Goal: Navigation & Orientation: Find specific page/section

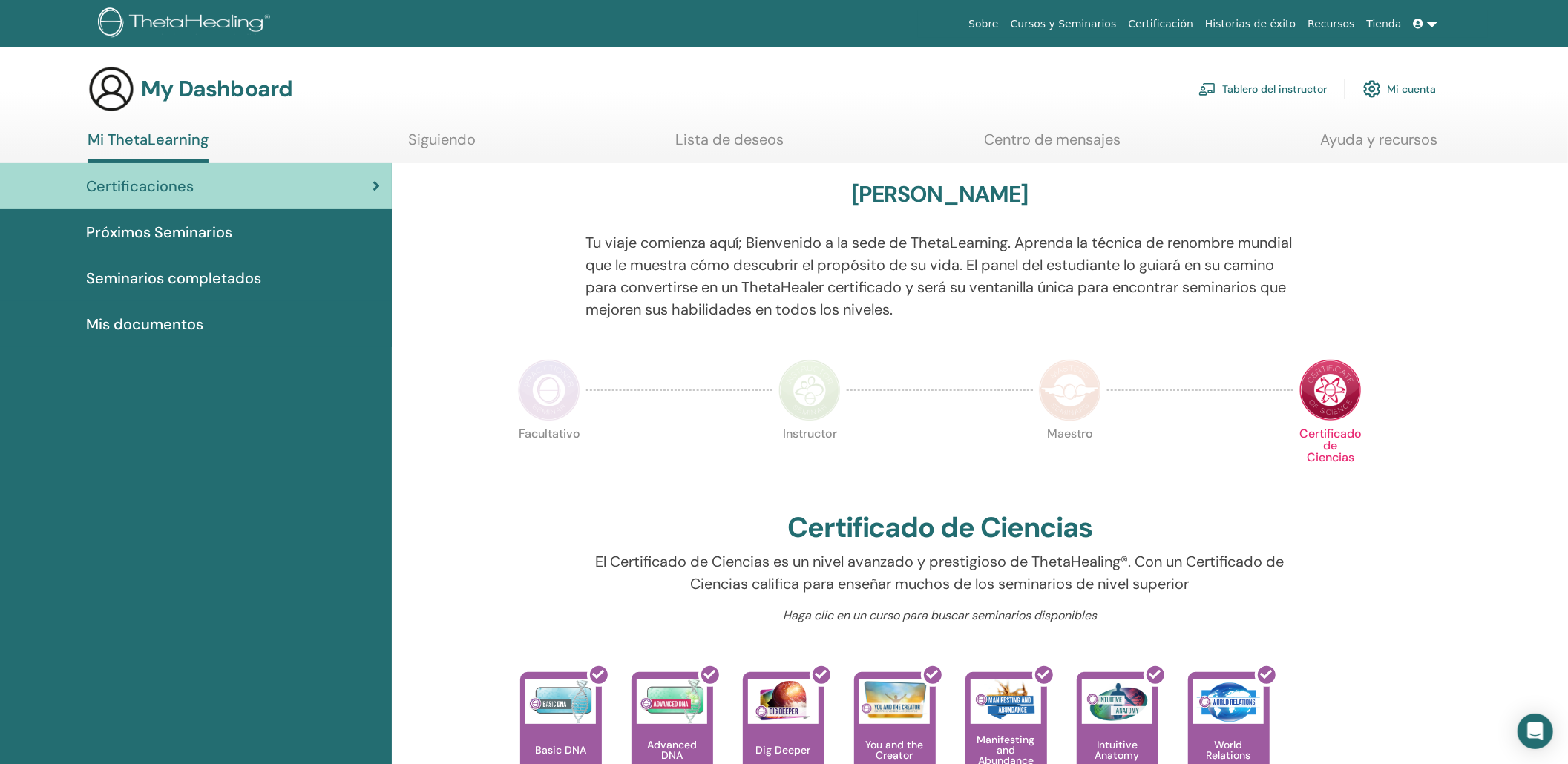
click at [116, 328] on span "Mis documentos" at bounding box center [145, 324] width 117 height 22
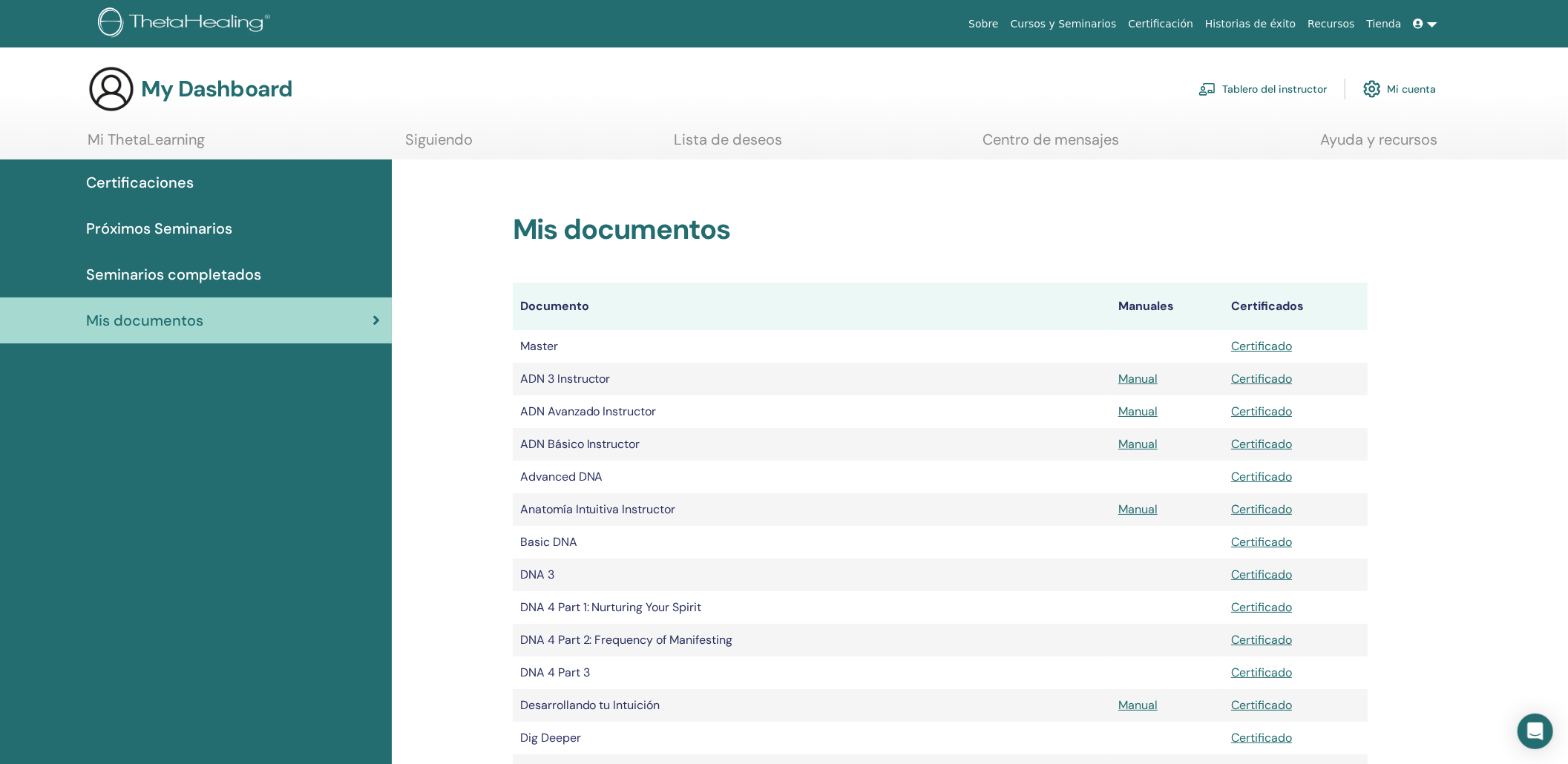
click at [136, 132] on link "Mi ThetaLearning" at bounding box center [146, 145] width 117 height 29
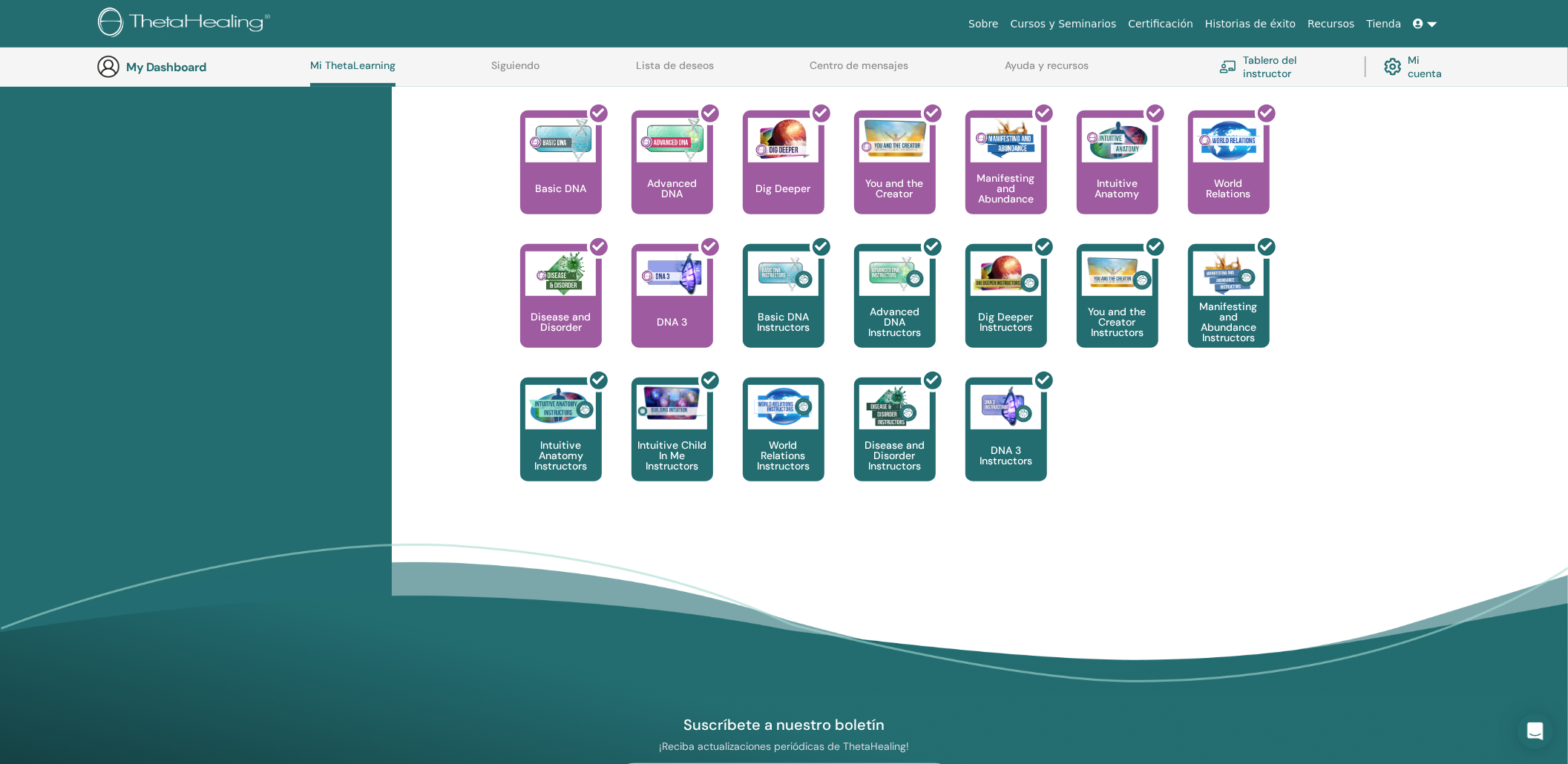
scroll to position [632, 0]
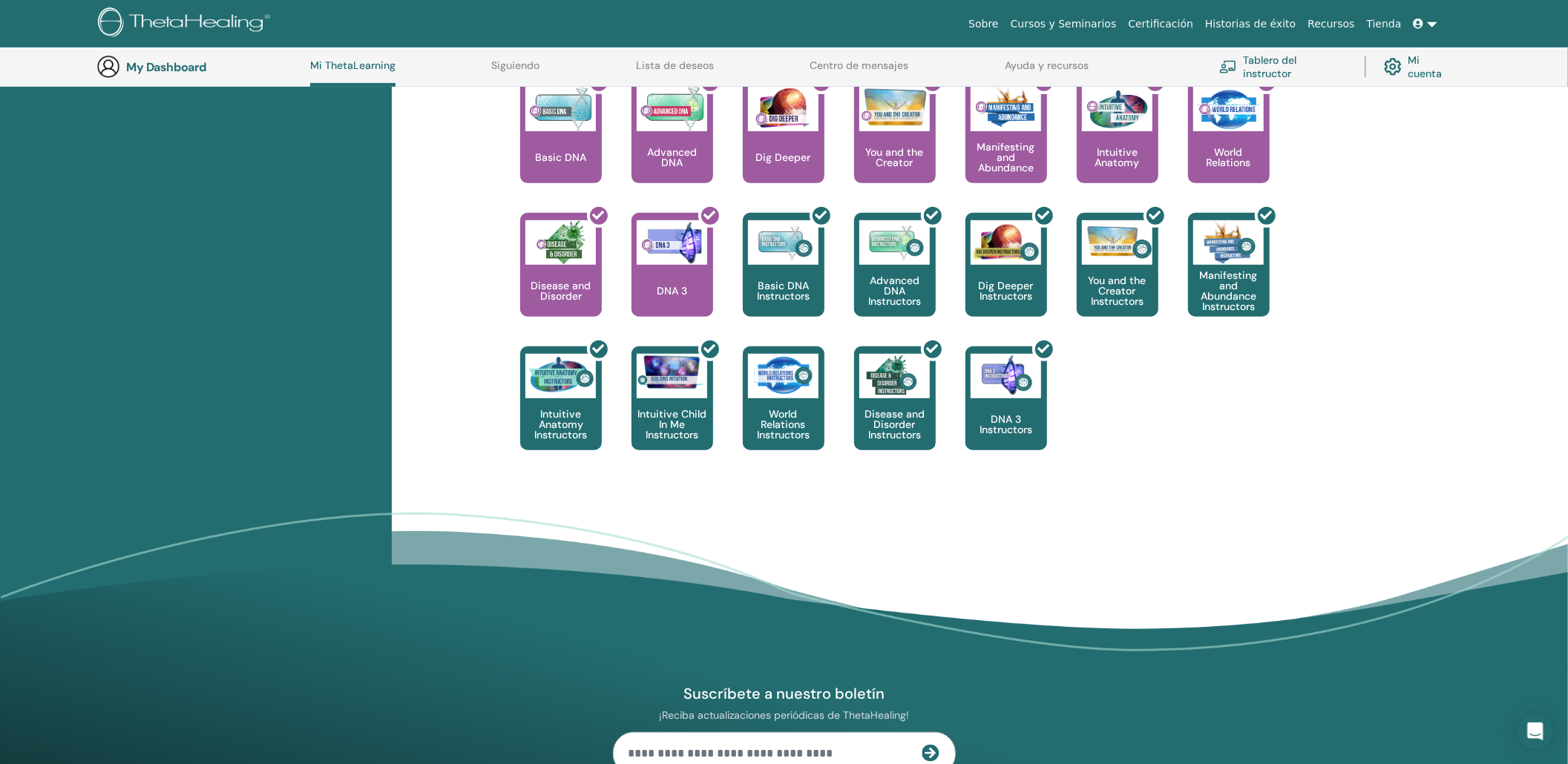
click at [581, 137] on div at bounding box center [570, 136] width 82 height 134
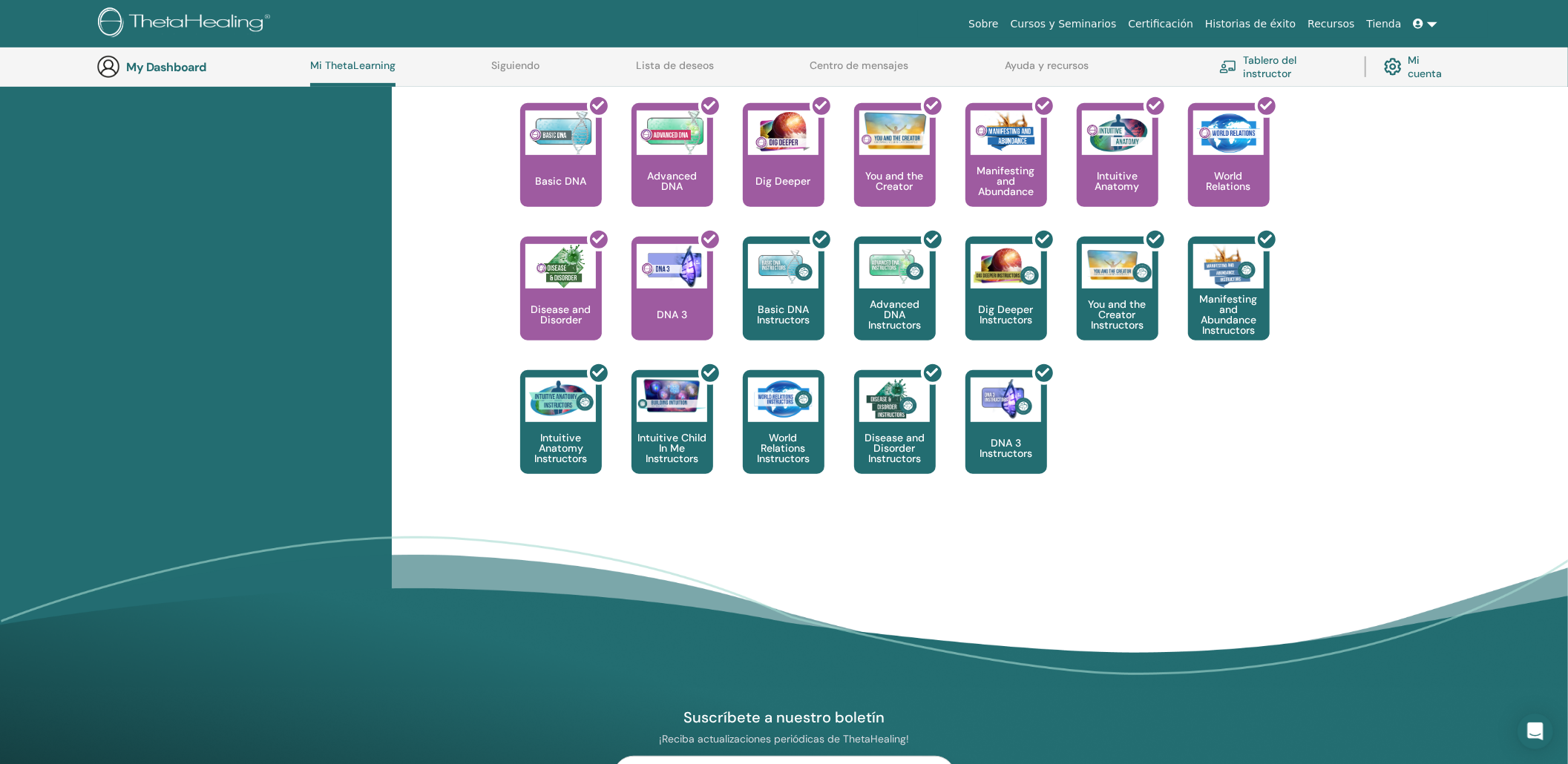
scroll to position [376, 0]
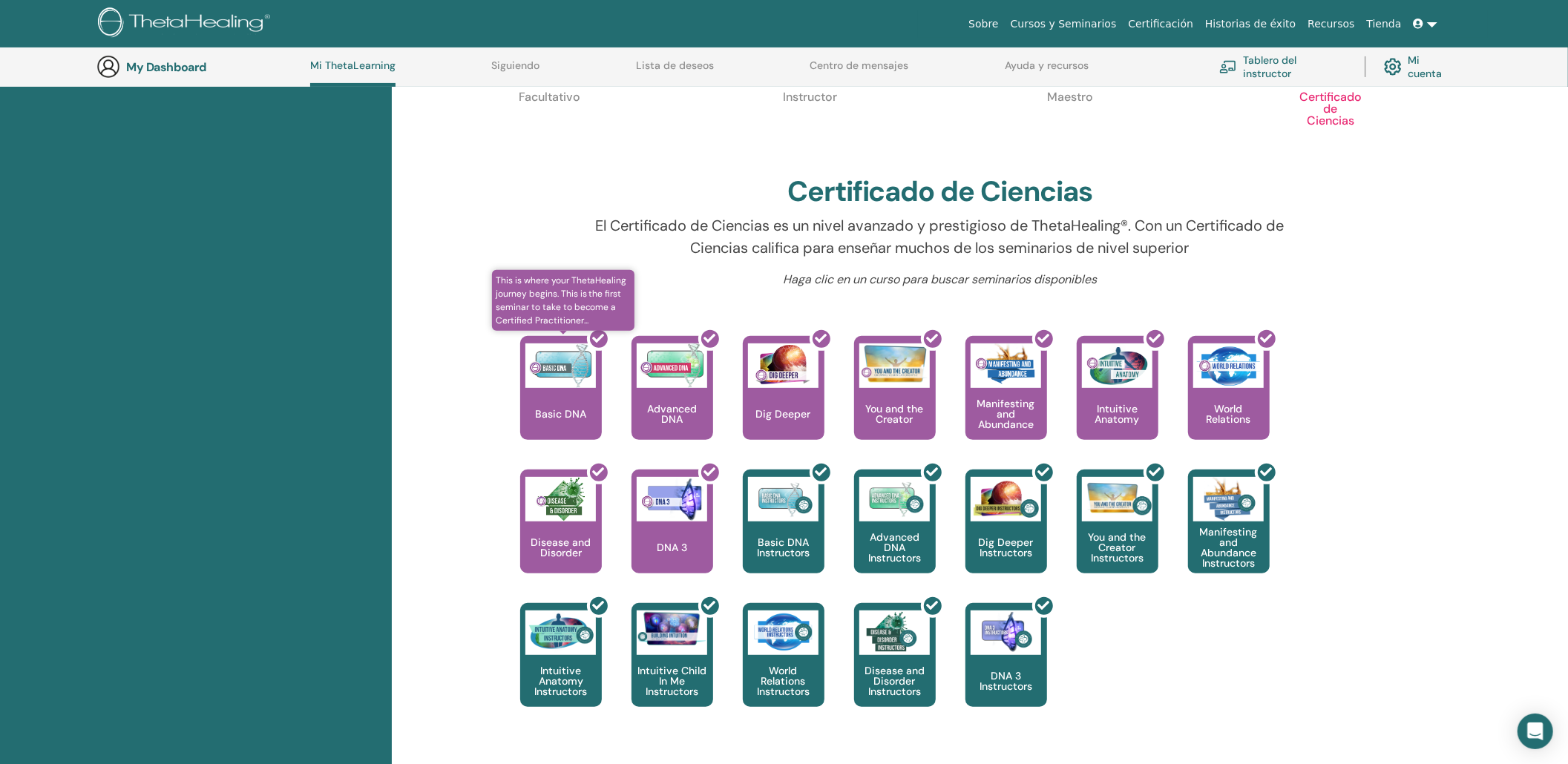
click at [585, 409] on div at bounding box center [570, 394] width 82 height 134
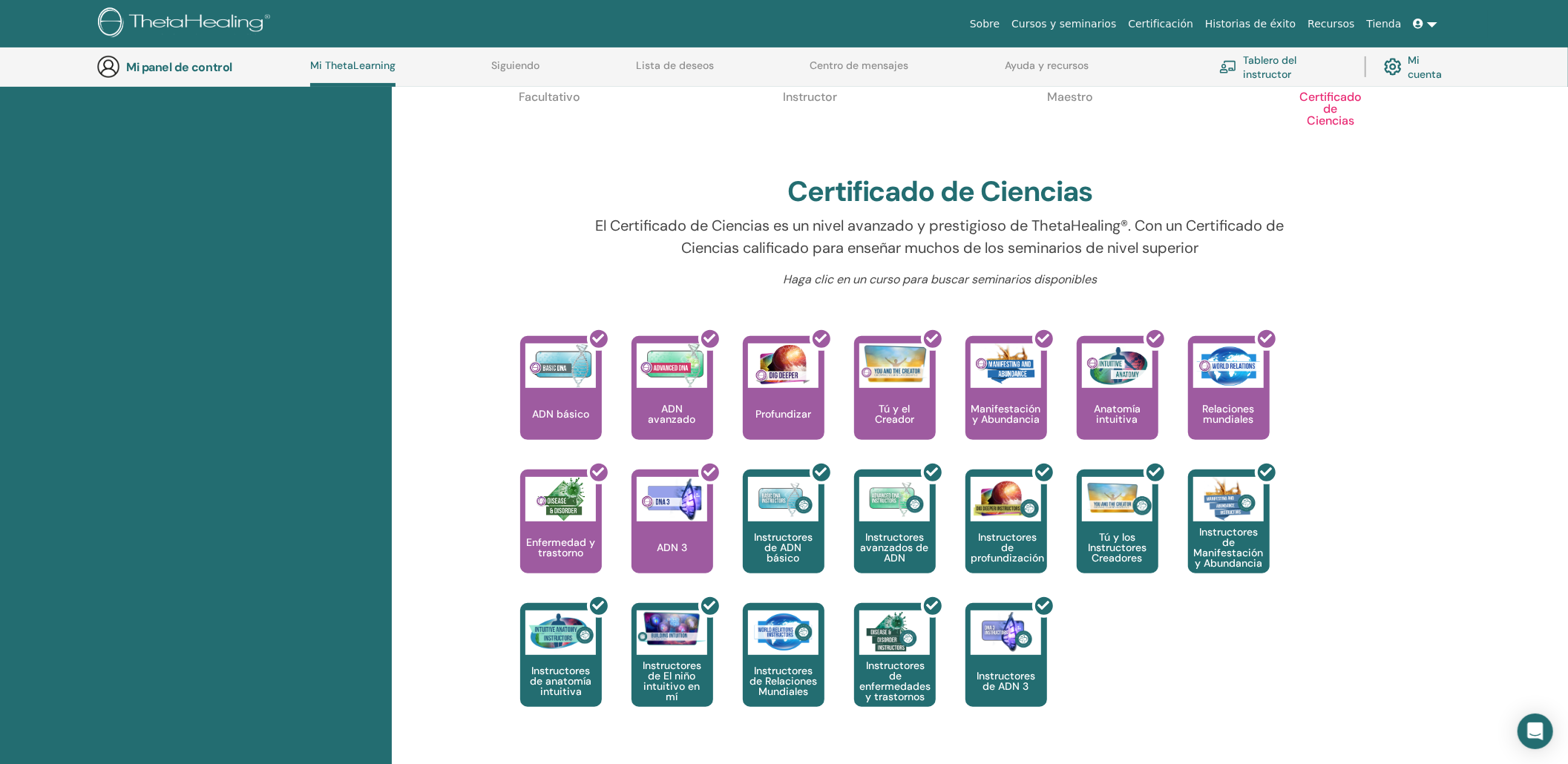
click at [1425, 74] on font "Mi cuenta" at bounding box center [1425, 67] width 35 height 28
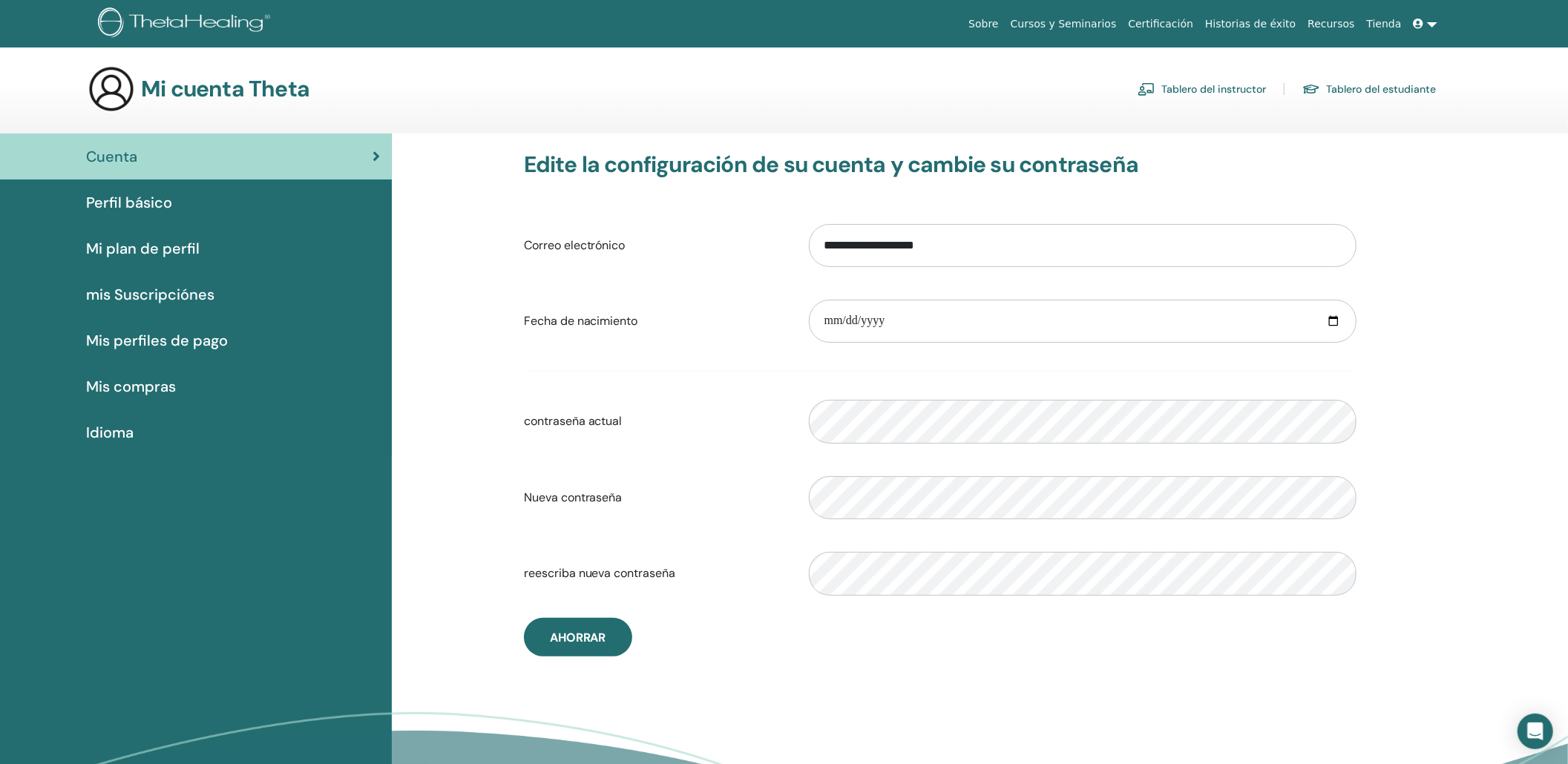
click at [1214, 89] on link "Tablero del instructor" at bounding box center [1202, 88] width 129 height 24
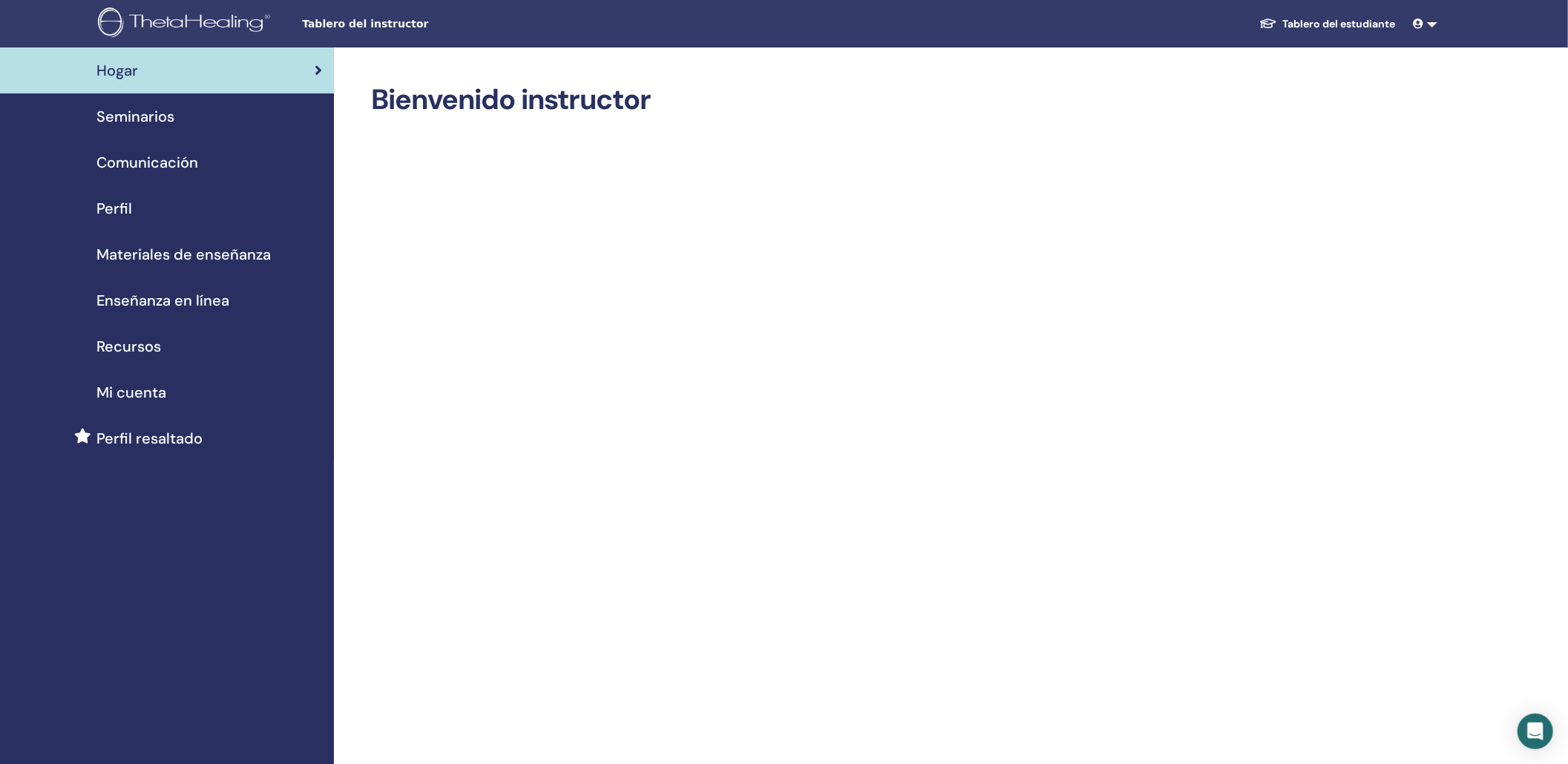
click at [131, 111] on span "Seminarios" at bounding box center [135, 116] width 78 height 22
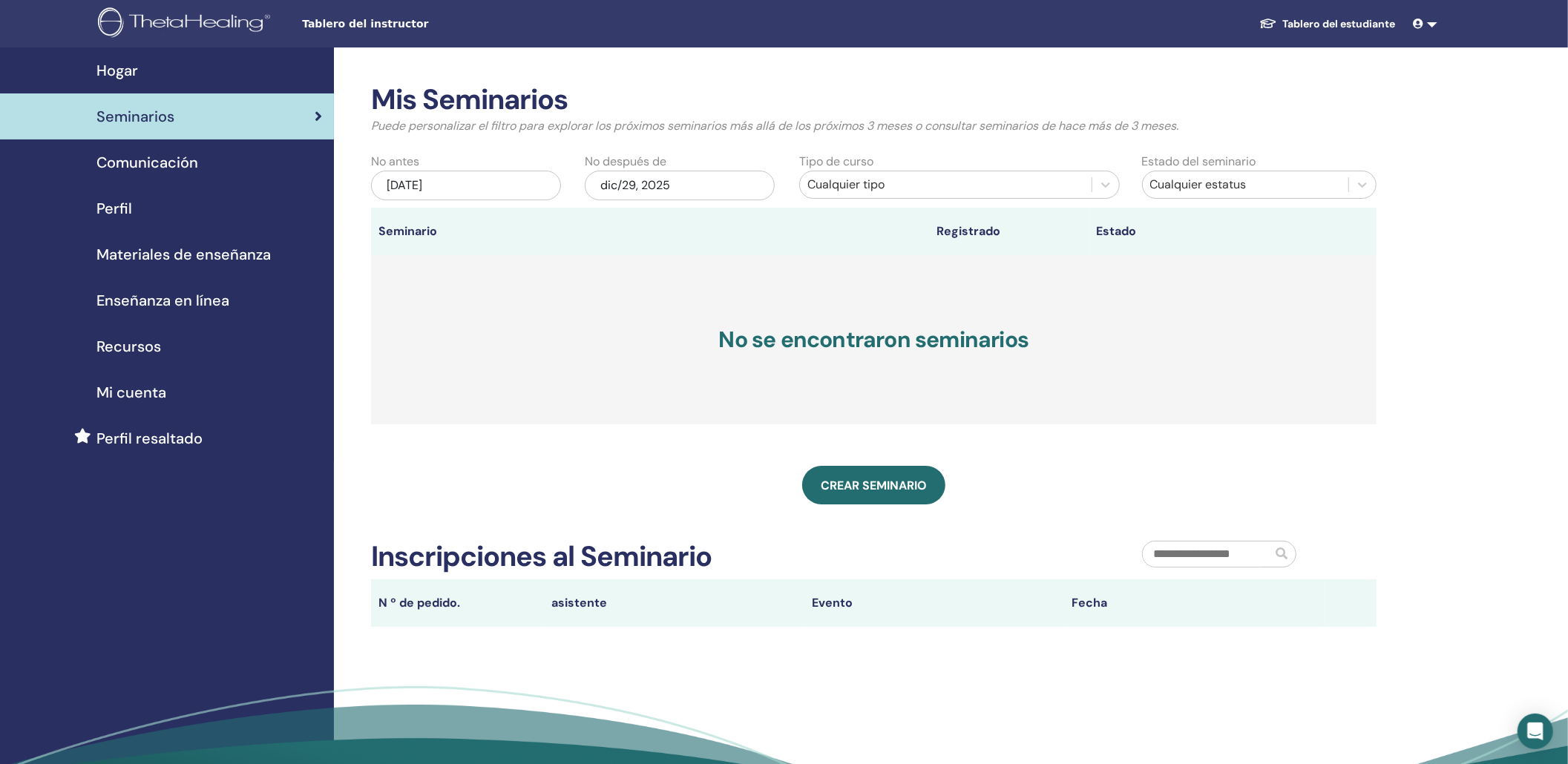
click at [112, 205] on span "Perfil" at bounding box center [113, 208] width 36 height 22
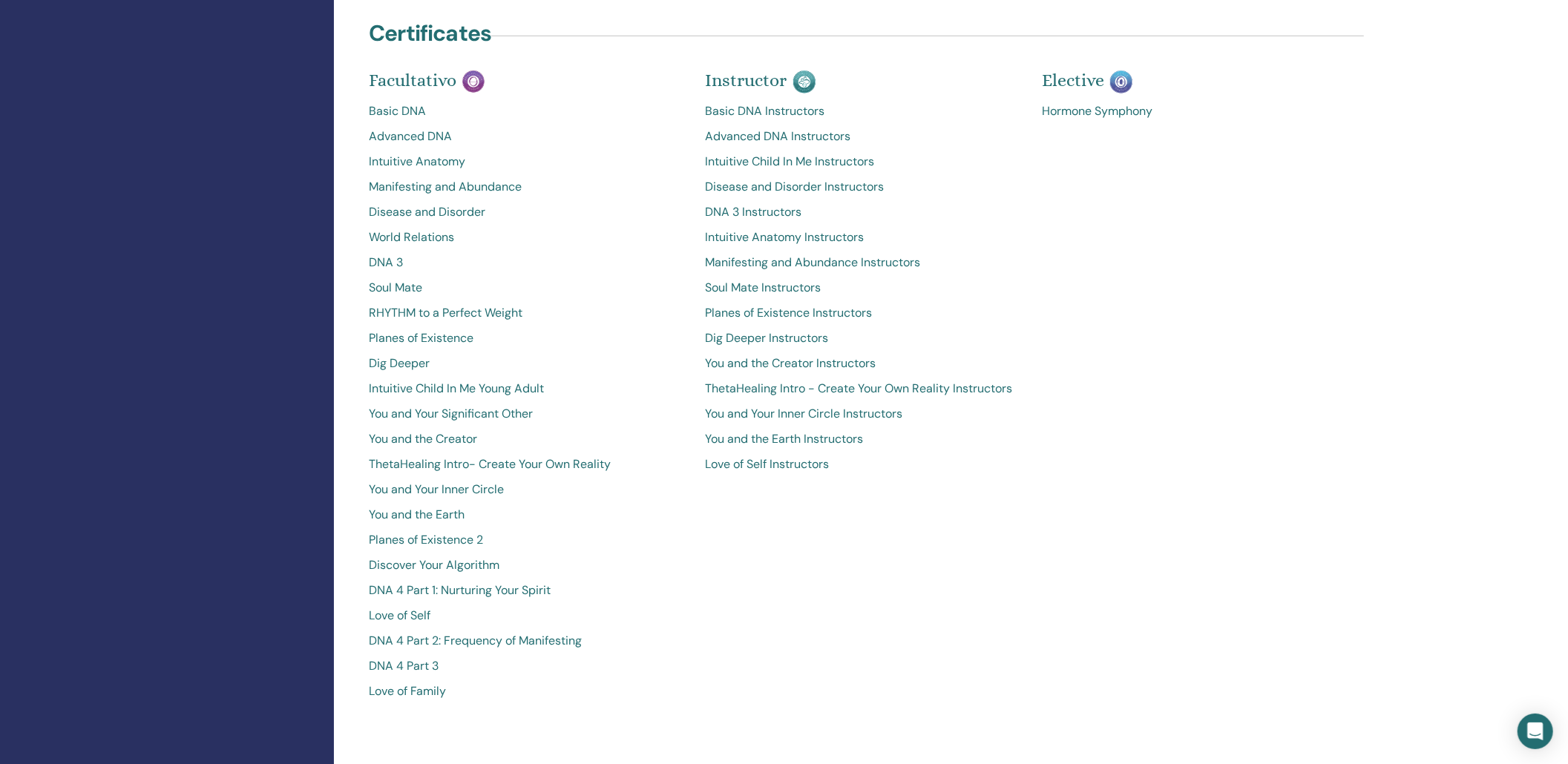
scroll to position [494, 0]
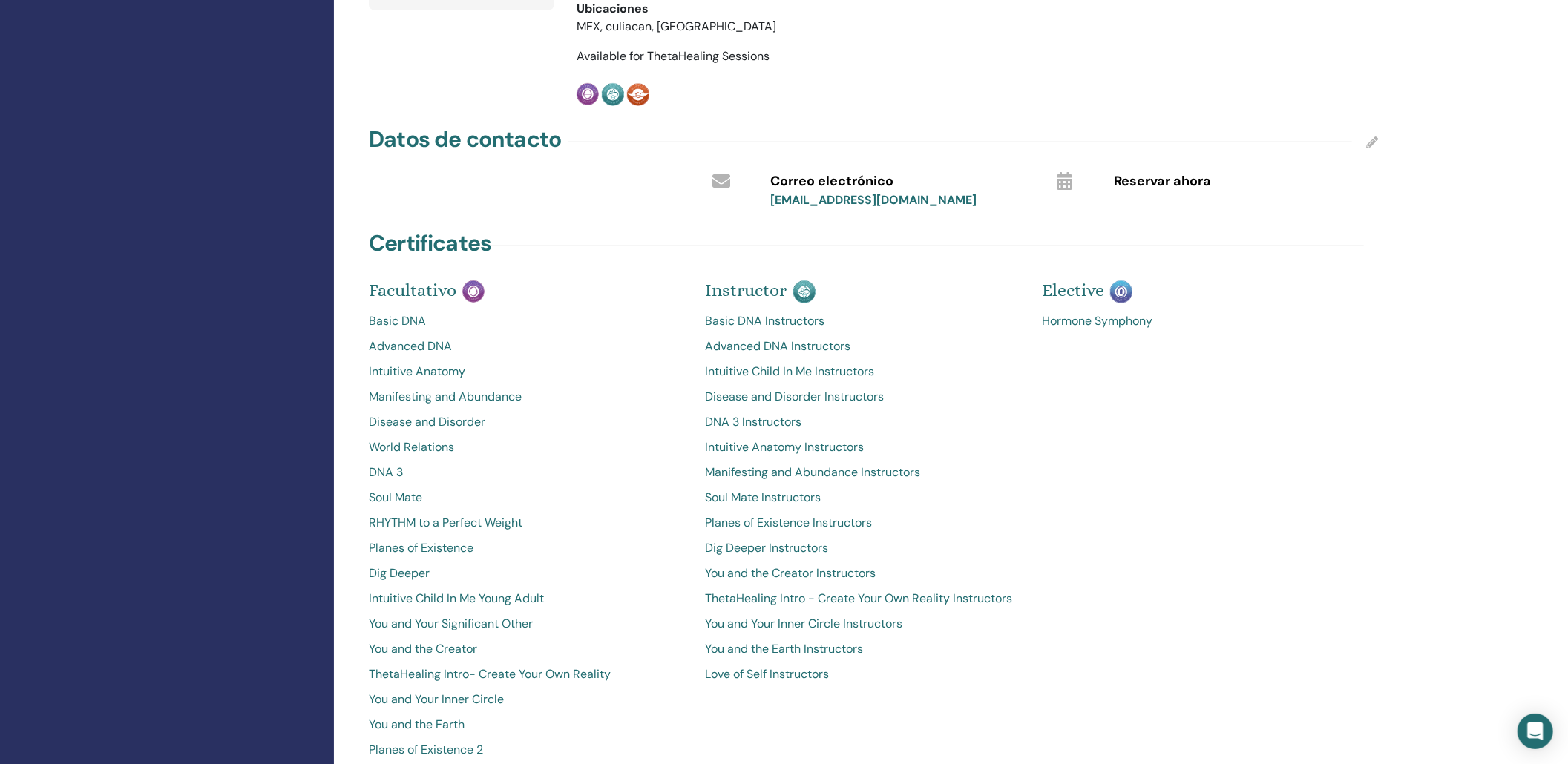
click at [774, 321] on link "Basic DNA Instructors" at bounding box center [862, 321] width 314 height 18
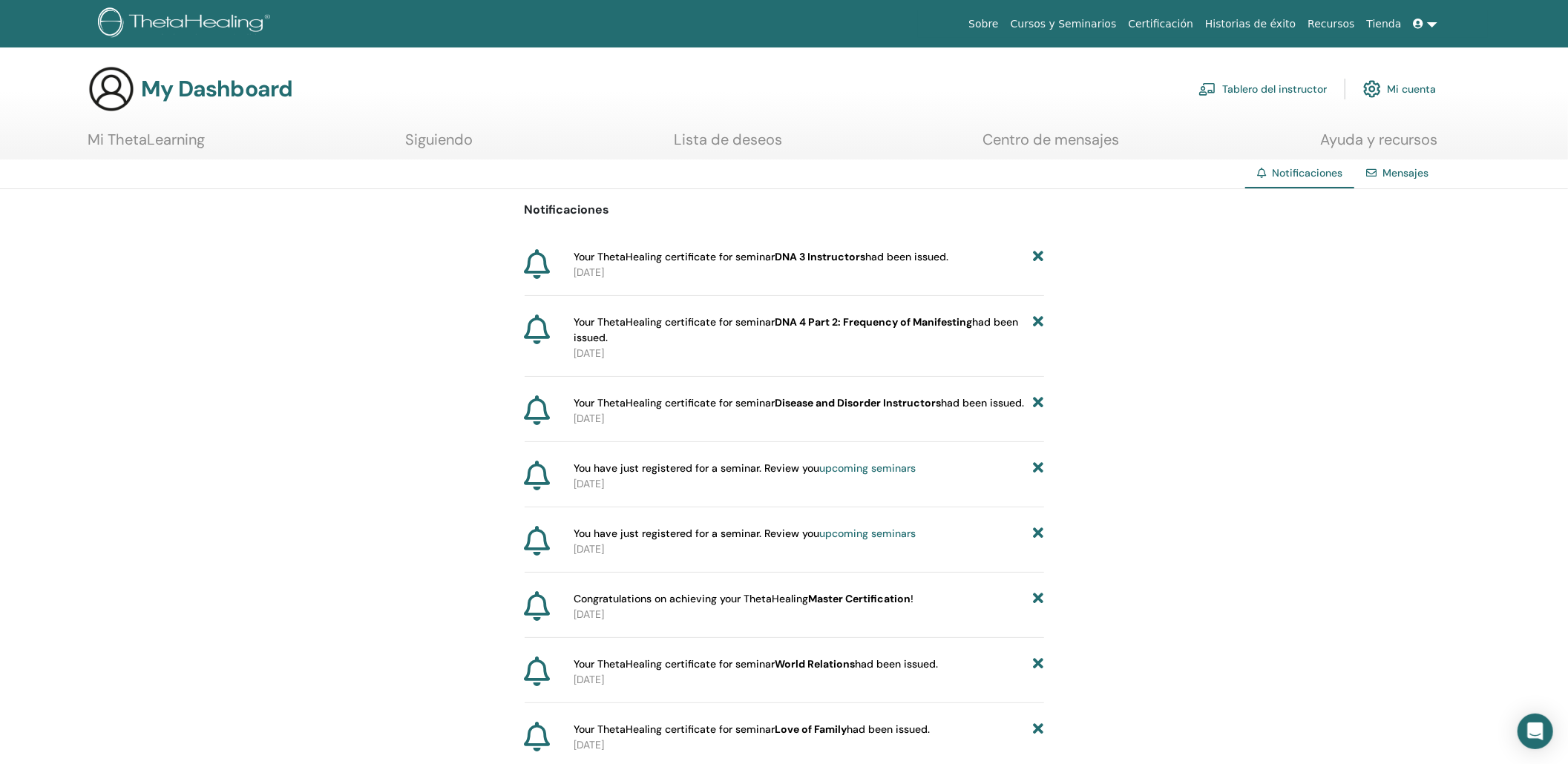
click at [1260, 81] on link "Tablero del instructor" at bounding box center [1262, 89] width 129 height 33
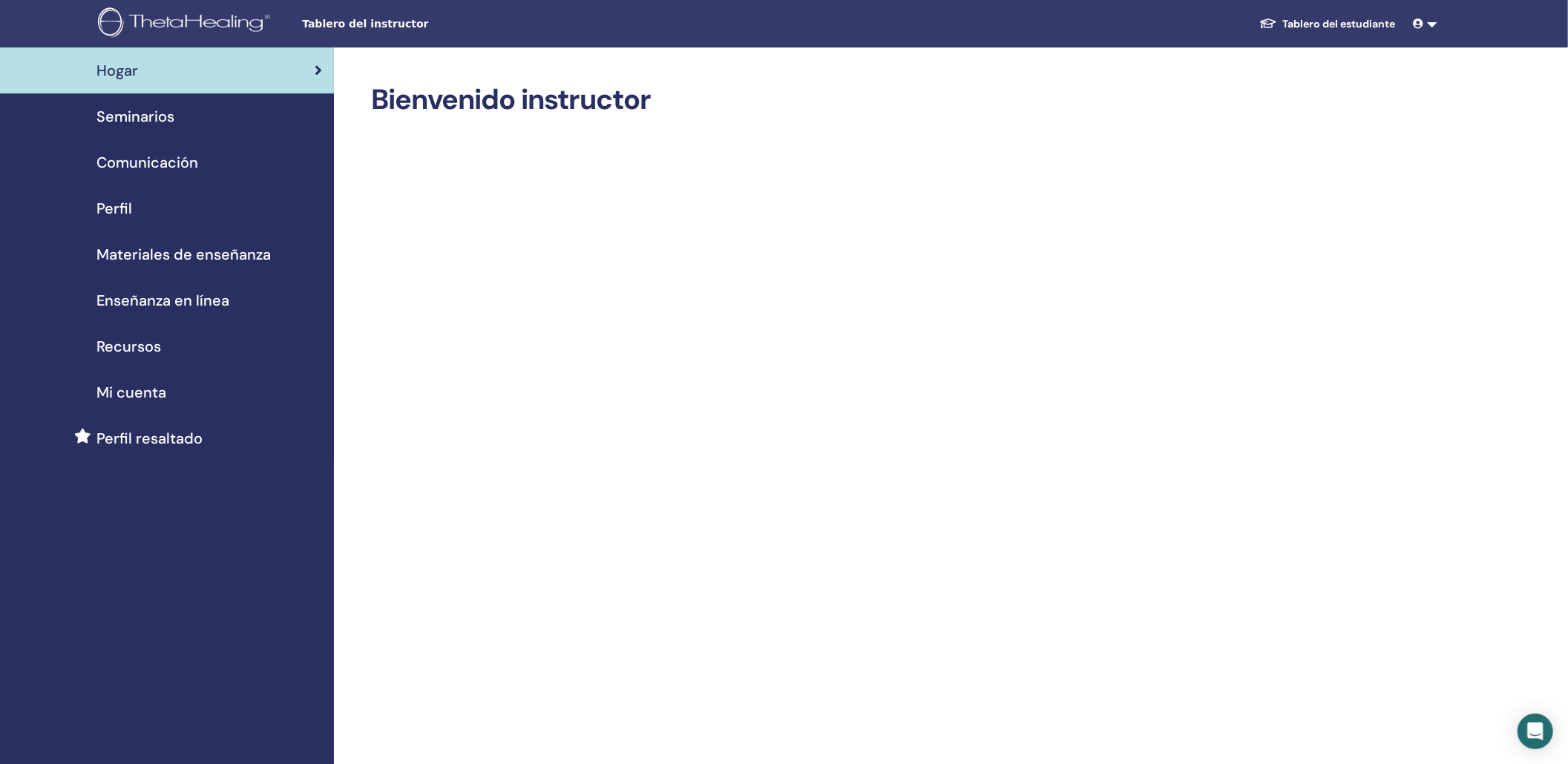
click at [197, 253] on span "Materiales de enseñanza" at bounding box center [183, 254] width 174 height 22
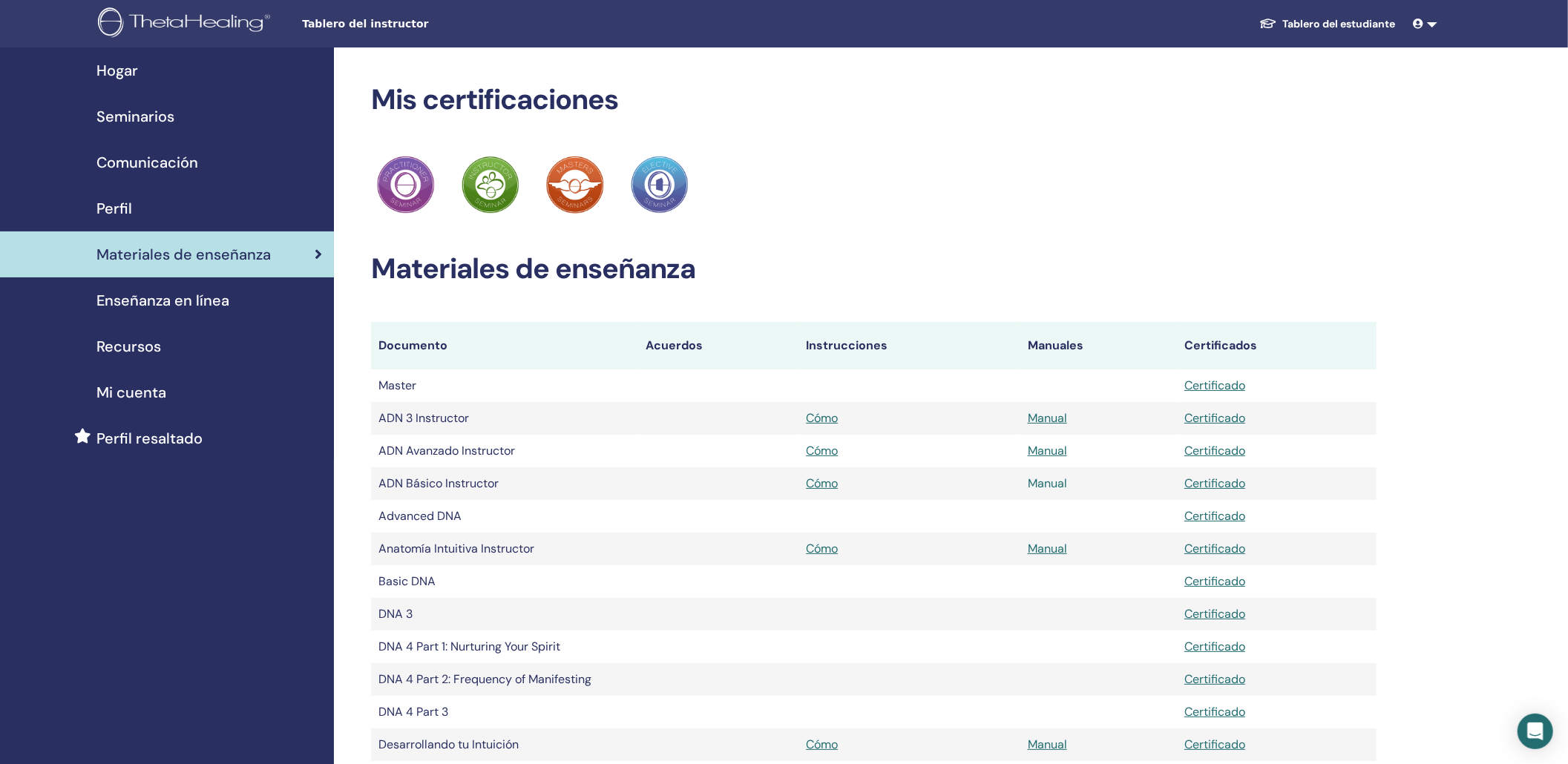
click at [1041, 482] on link "Manual" at bounding box center [1047, 483] width 39 height 15
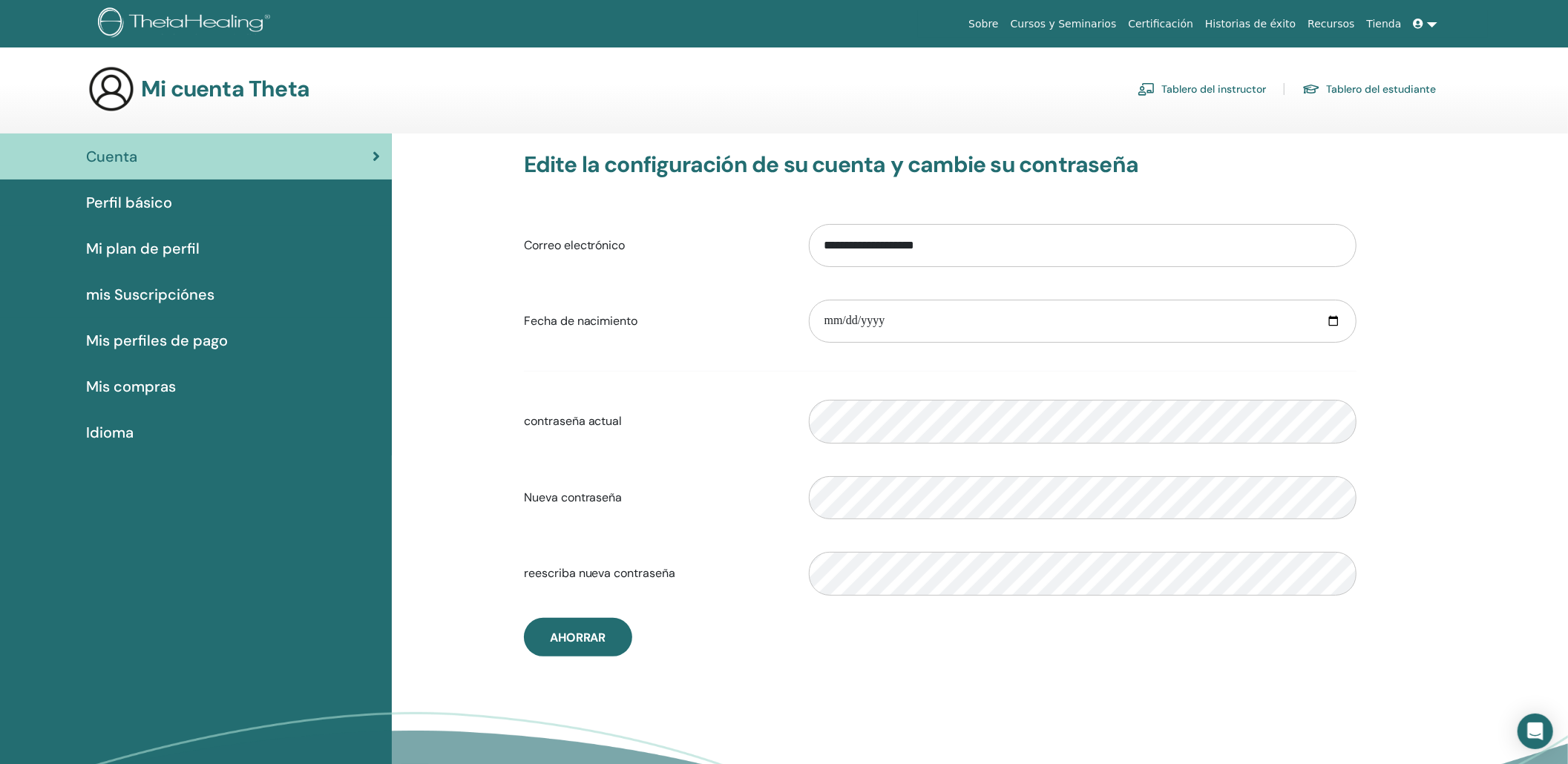
click at [1213, 86] on link "Tablero del instructor" at bounding box center [1202, 88] width 129 height 24
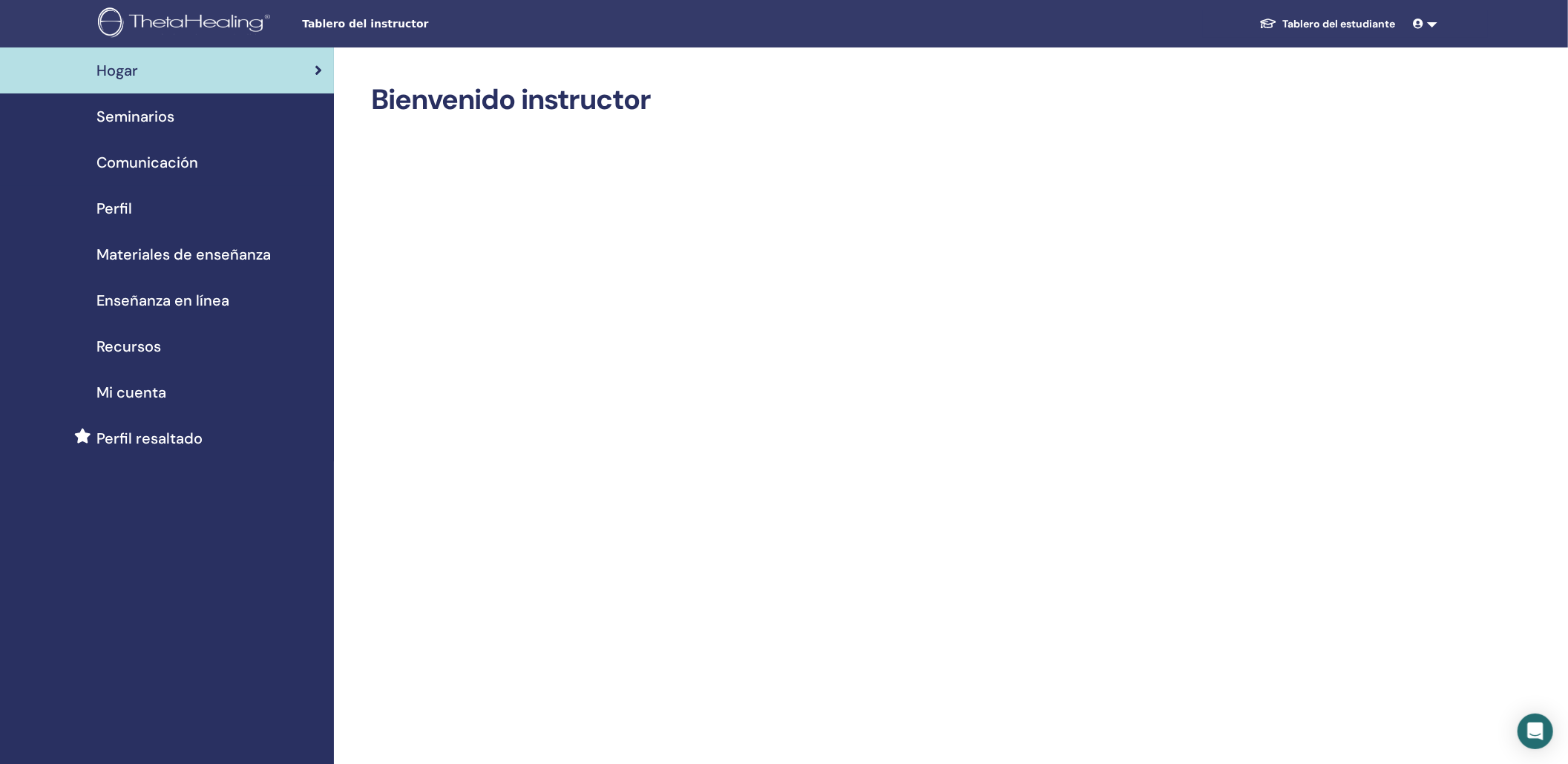
click at [106, 262] on span "Materiales de enseñanza" at bounding box center [183, 254] width 174 height 22
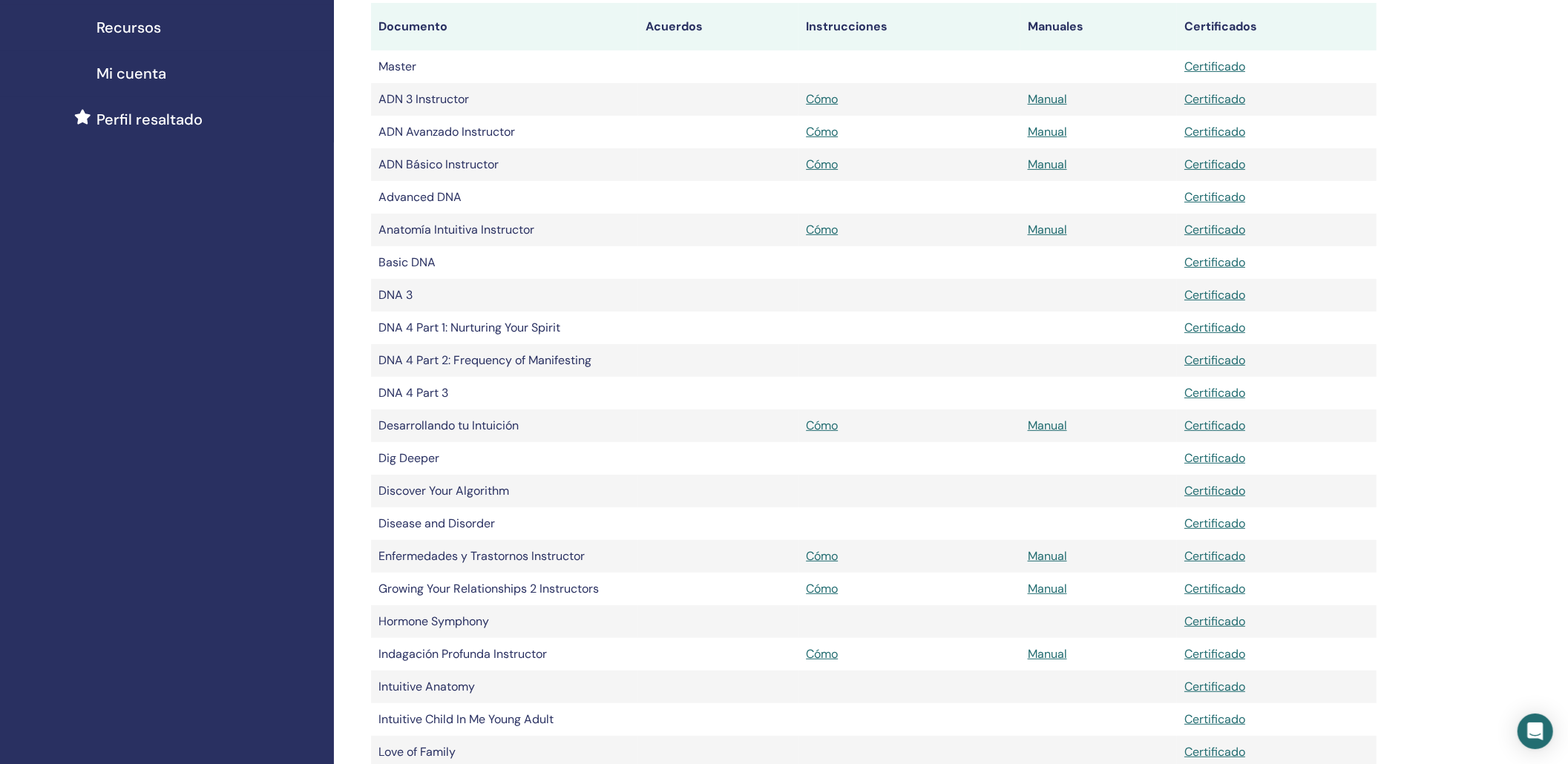
scroll to position [197, 0]
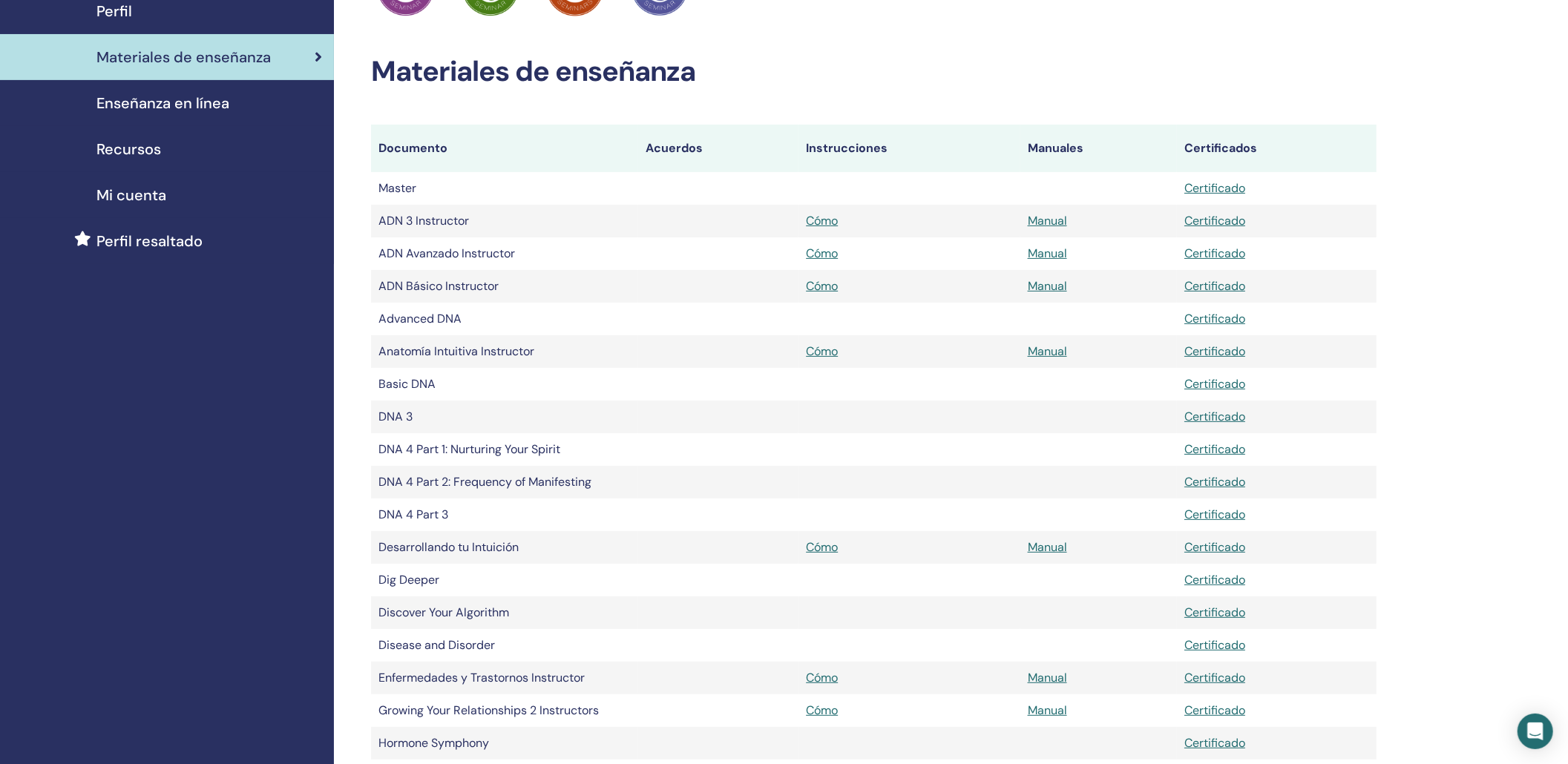
click at [135, 99] on span "Enseñanza en línea" at bounding box center [162, 103] width 133 height 22
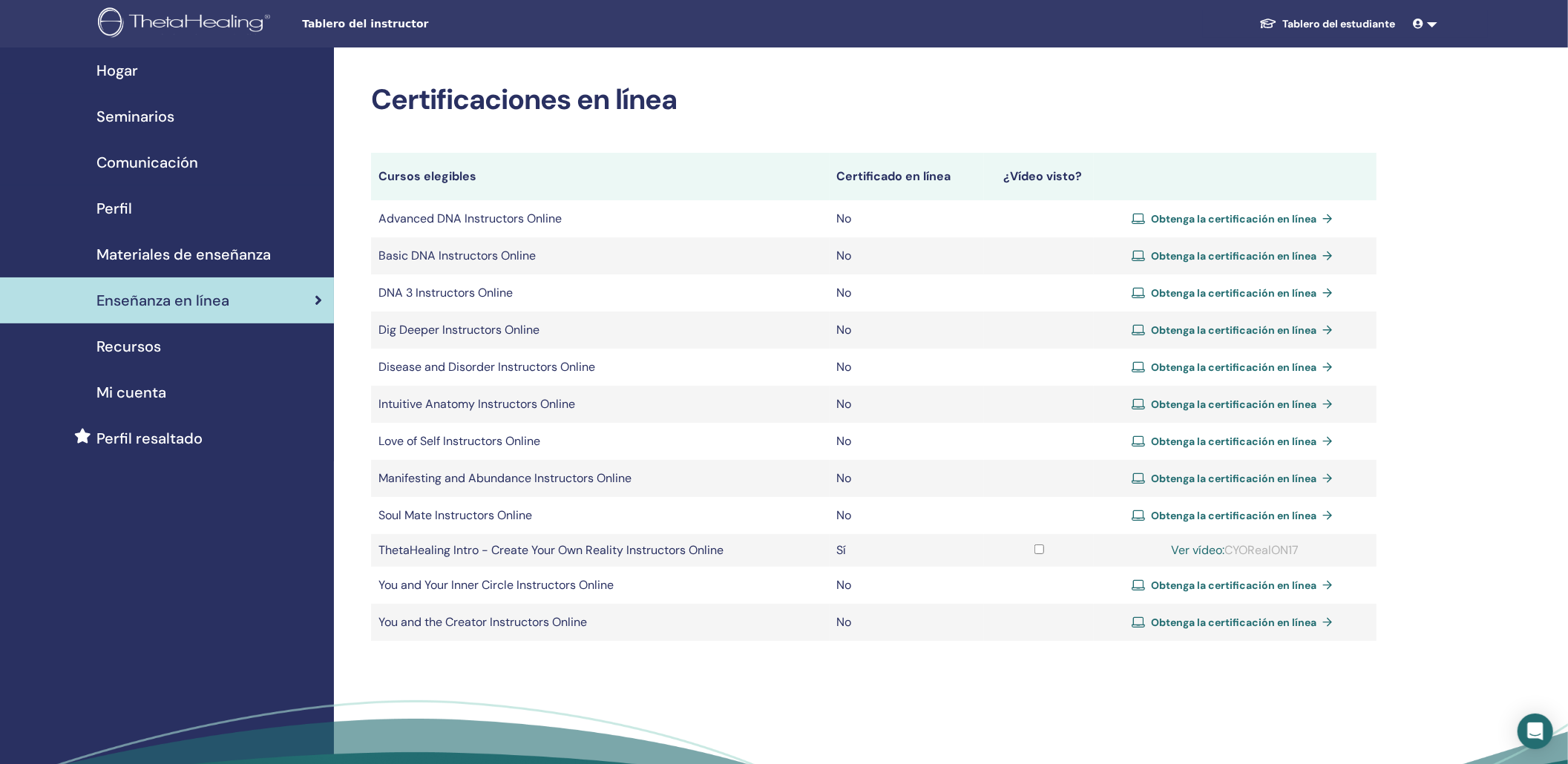
click at [110, 163] on span "Comunicación" at bounding box center [147, 162] width 102 height 22
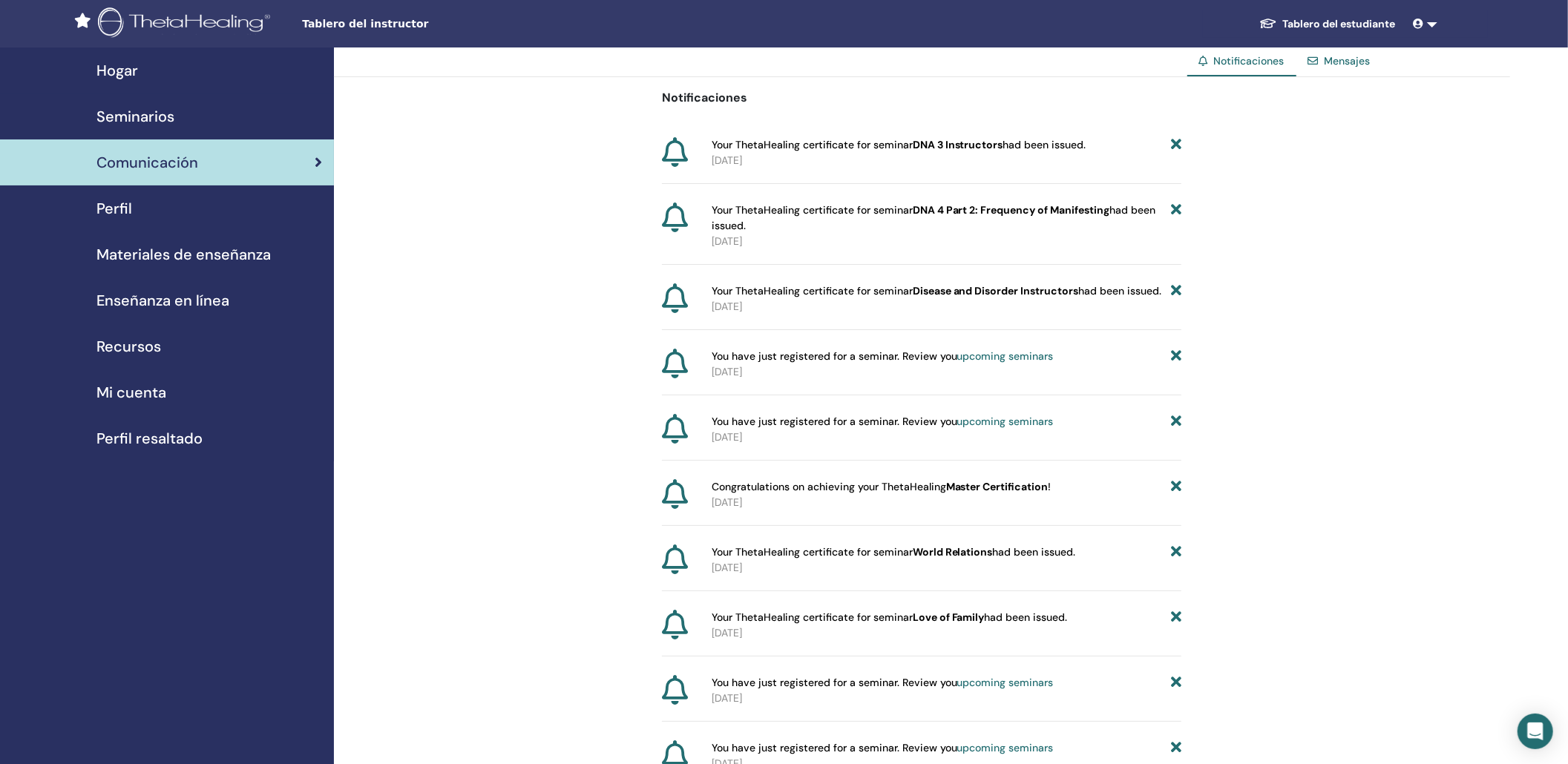
click at [117, 116] on span "Seminarios" at bounding box center [135, 116] width 78 height 22
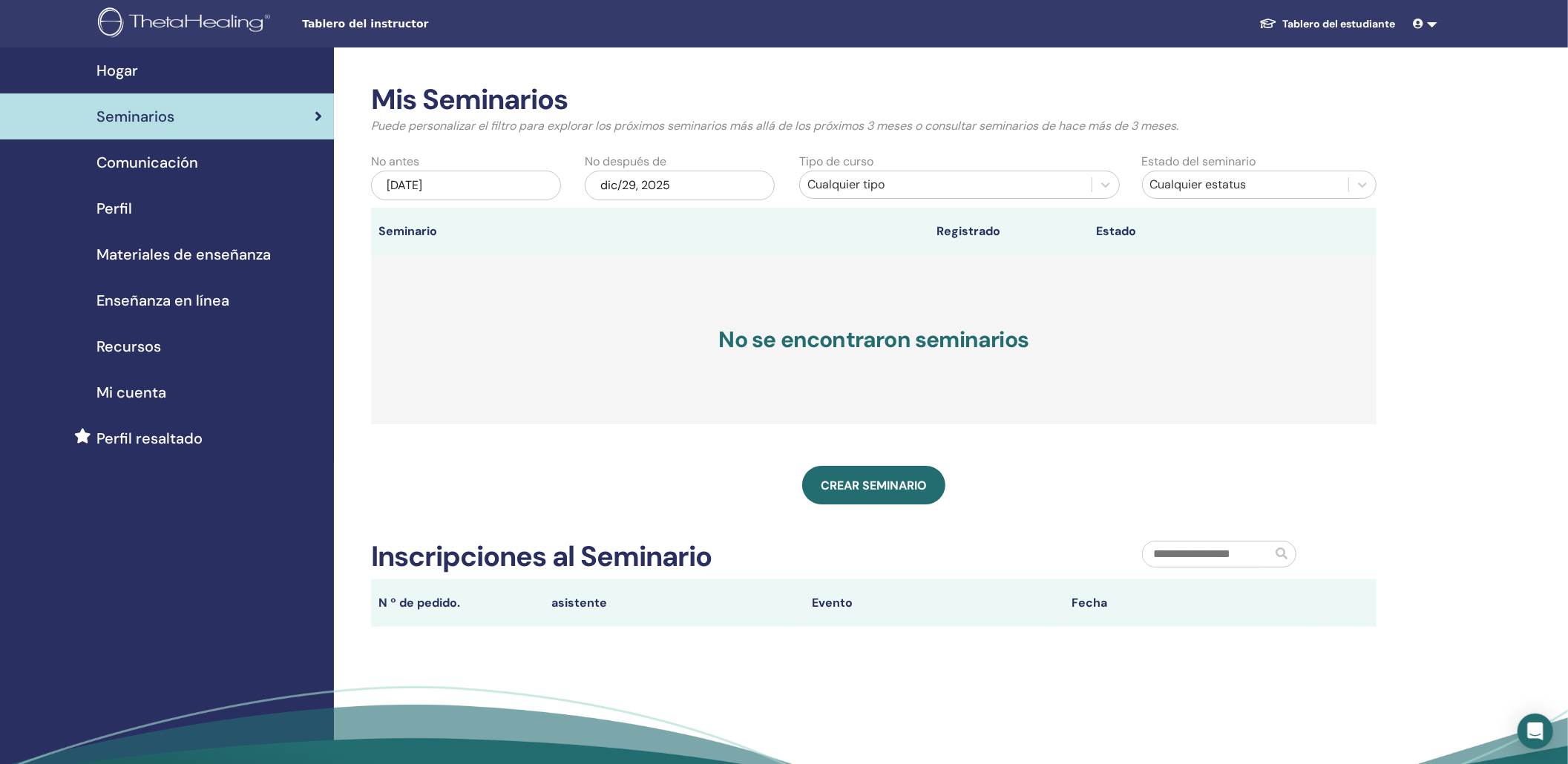
click at [146, 247] on span "Materiales de enseñanza" at bounding box center [183, 254] width 174 height 22
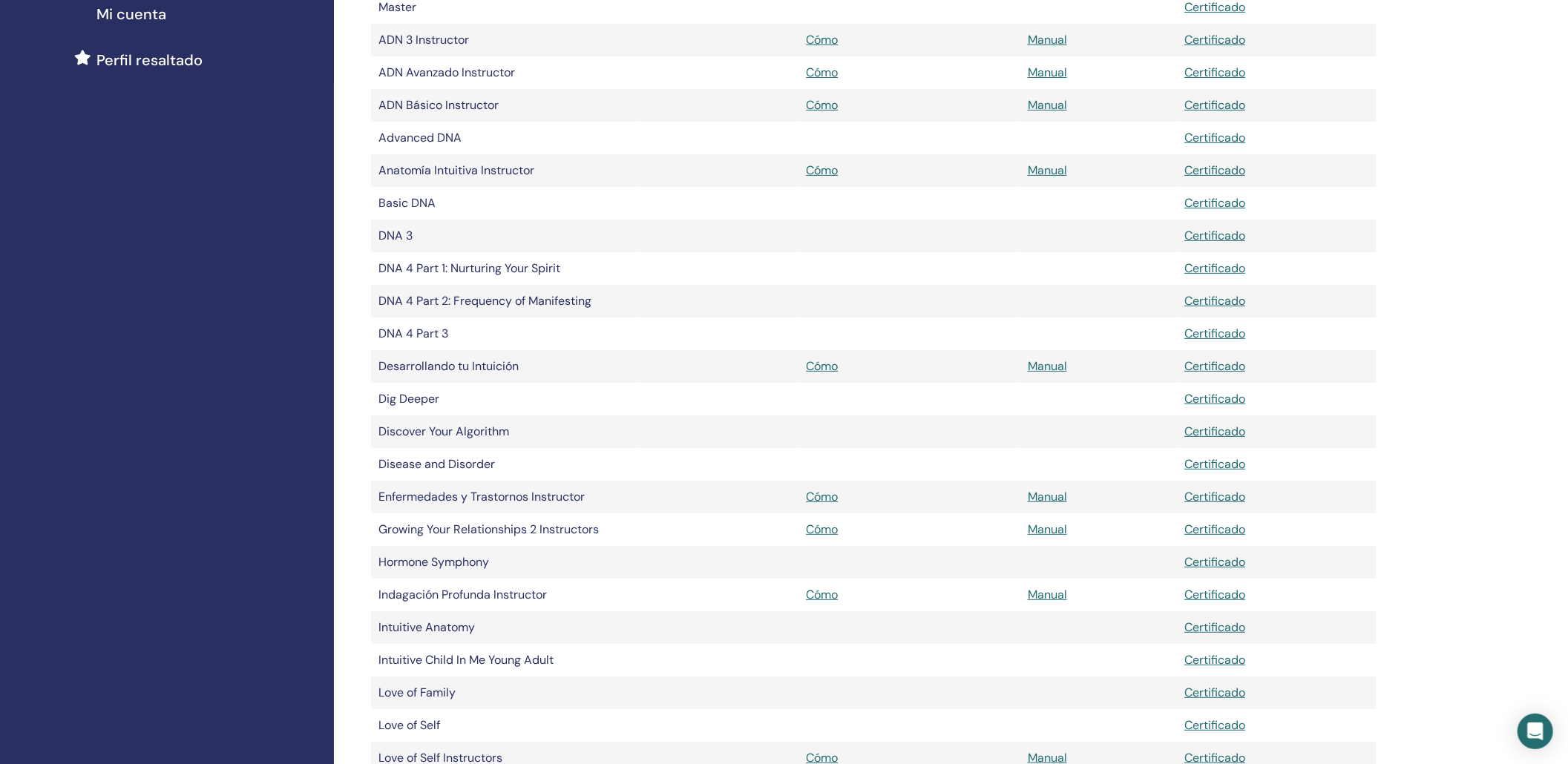
scroll to position [396, 0]
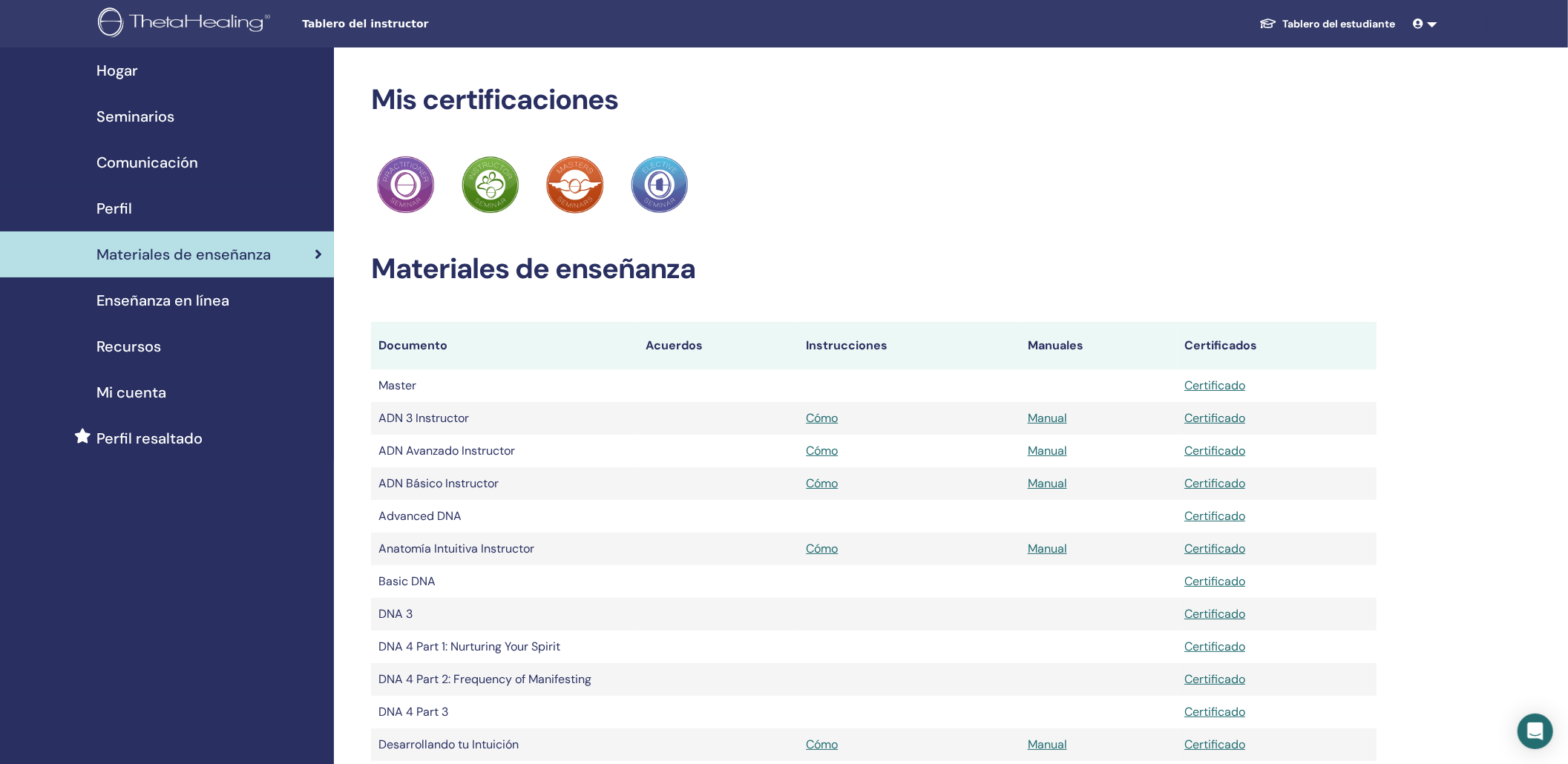
click at [141, 62] on div "Hogar" at bounding box center [166, 70] width 310 height 22
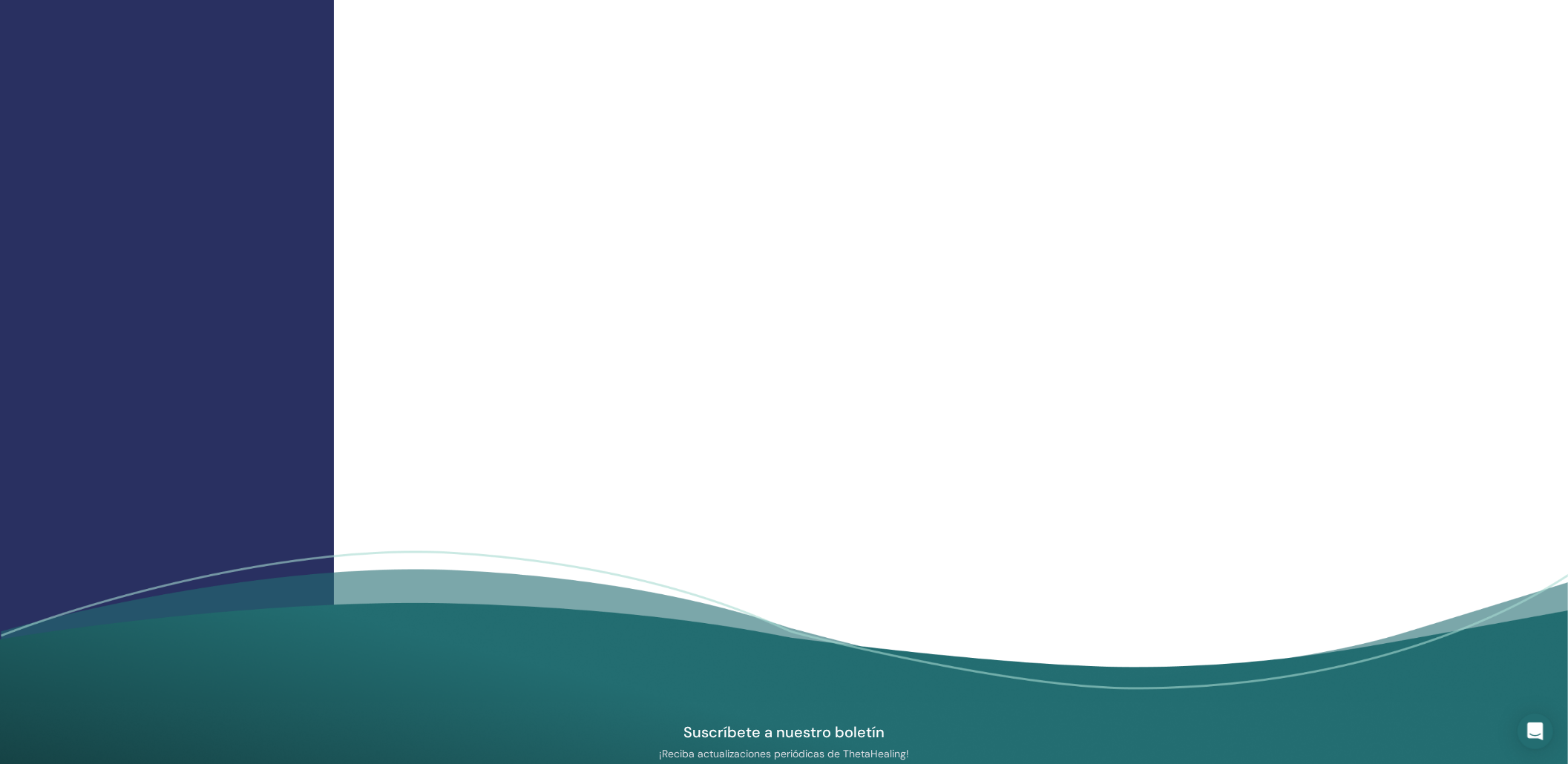
scroll to position [1311, 0]
